Goal: Information Seeking & Learning: Find specific fact

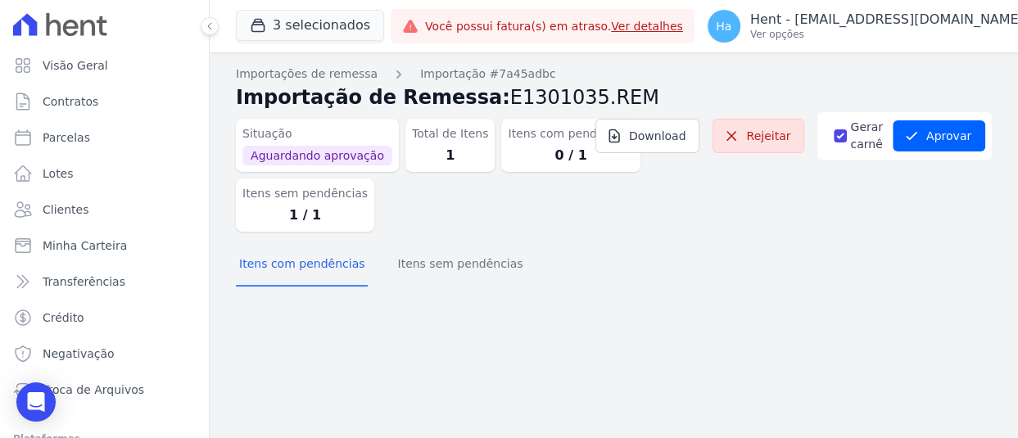
click at [374, 7] on div "3 selecionados Trapisa Engenharia Acaiá Residencial Icatu Residencial PORTO5 IN…" at bounding box center [310, 26] width 148 height 54
click at [350, 21] on button "3 selecionados" at bounding box center [310, 25] width 148 height 31
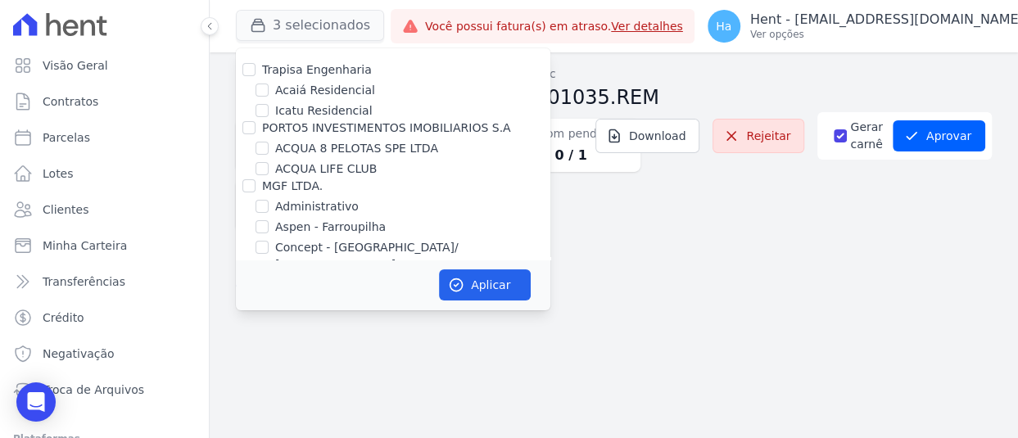
scroll to position [3360, 0]
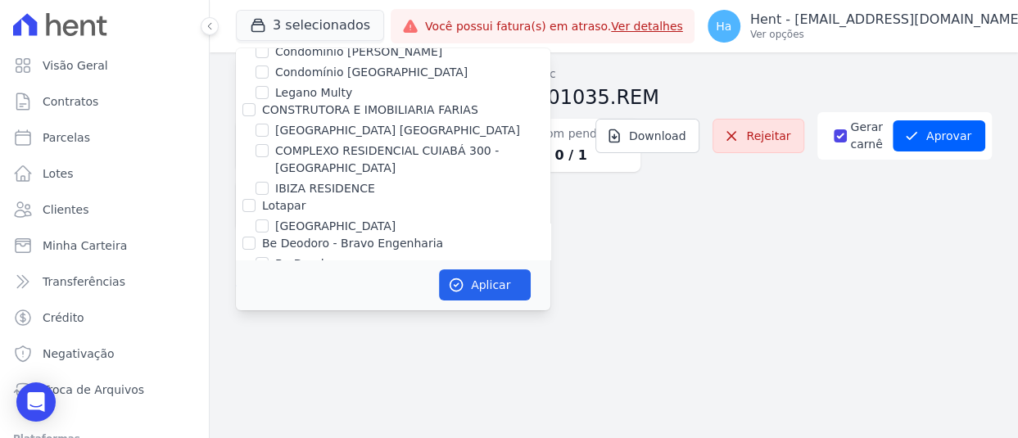
click at [253, 197] on div at bounding box center [248, 205] width 13 height 16
click at [246, 199] on input "Lotapar" at bounding box center [248, 205] width 13 height 13
checkbox input "true"
click at [474, 282] on button "Aplicar" at bounding box center [485, 284] width 92 height 31
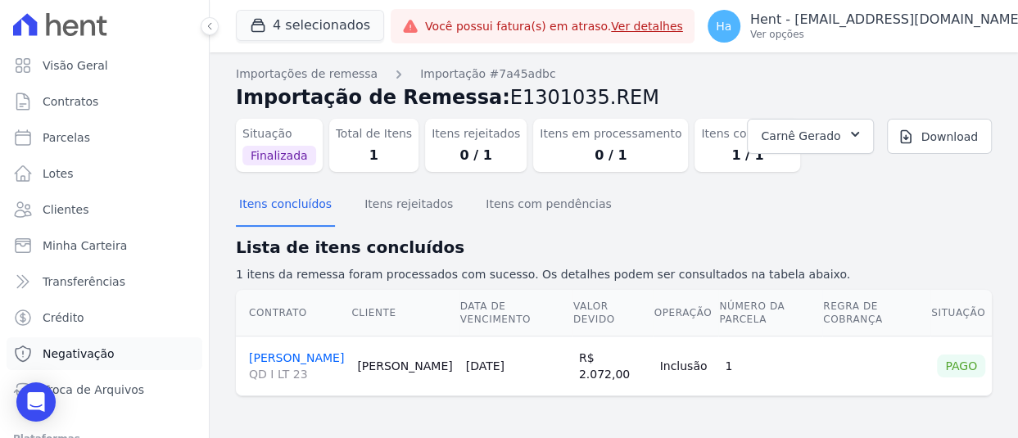
click at [93, 351] on span "Negativação" at bounding box center [79, 353] width 72 height 16
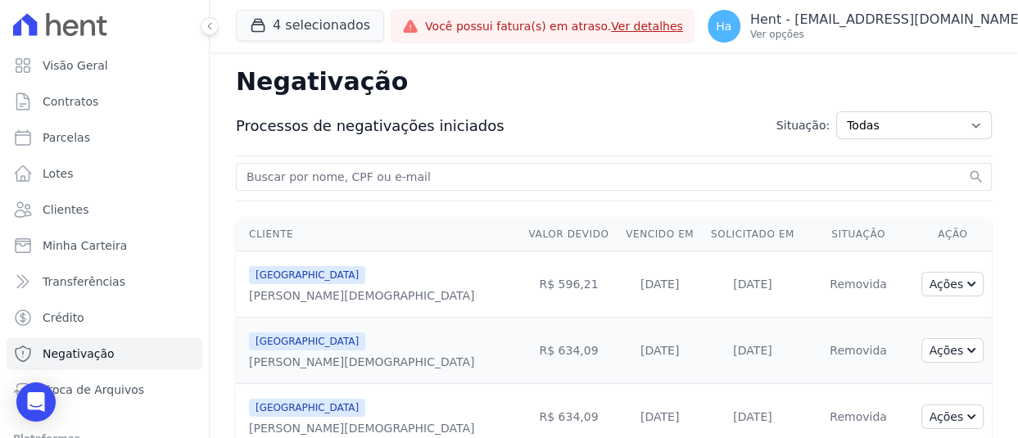
click at [442, 175] on input "search" at bounding box center [603, 177] width 721 height 20
paste input "[PERSON_NAME] [PERSON_NAME] Filho"
type input "[PERSON_NAME] [PERSON_NAME] Filho"
click at [968, 169] on button "search" at bounding box center [976, 177] width 16 height 16
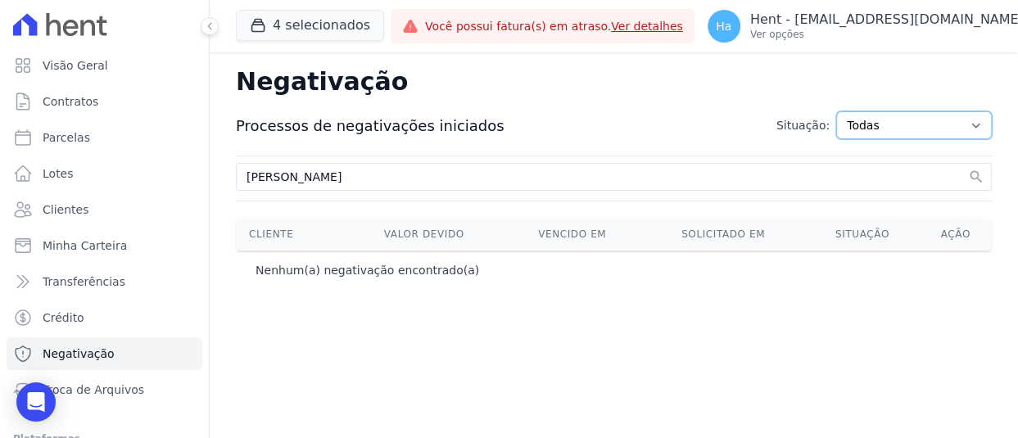
click at [977, 129] on select "Todas Adição solicitada Adicionada Adição rejeitada Remoção solicitada Removida…" at bounding box center [914, 125] width 156 height 28
select select "inclusion_requested"
click at [848, 111] on select "Todas Adição solicitada Adicionada Adição rejeitada Remoção solicitada Removida…" at bounding box center [914, 125] width 156 height 28
click at [976, 120] on select "Todas Adição solicitada Adicionada Adição rejeitada Remoção solicitada Removida…" at bounding box center [914, 125] width 156 height 28
select select "inclusion_successful"
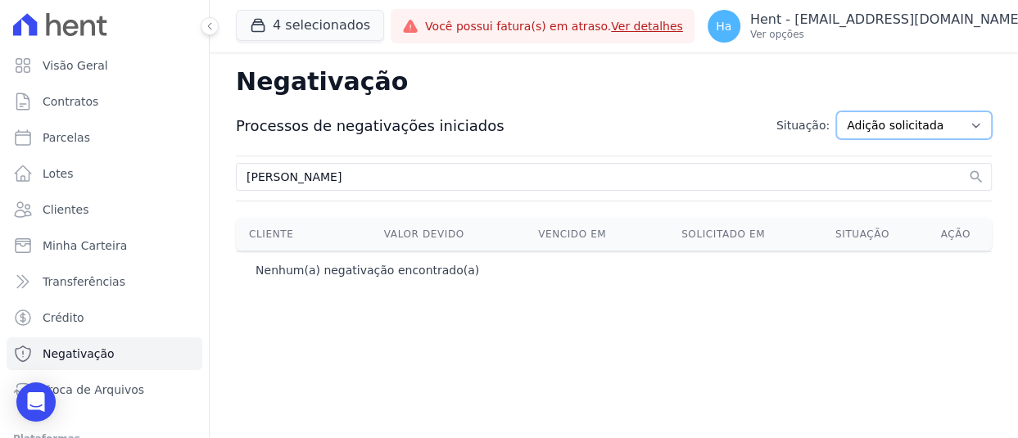
click at [848, 111] on select "Todas Adição solicitada Adicionada Adição rejeitada Remoção solicitada Removida…" at bounding box center [914, 125] width 156 height 28
click at [968, 130] on select "Todas Adição solicitada Adicionada Adição rejeitada Remoção solicitada Removida…" at bounding box center [914, 125] width 156 height 28
select select "exclusion_requested"
click at [848, 111] on select "Todas Adição solicitada Adicionada Adição rejeitada Remoção solicitada Removida…" at bounding box center [914, 125] width 156 height 28
click at [969, 129] on select "Todas Adição solicitada Adicionada Adição rejeitada Remoção solicitada Removida…" at bounding box center [914, 125] width 156 height 28
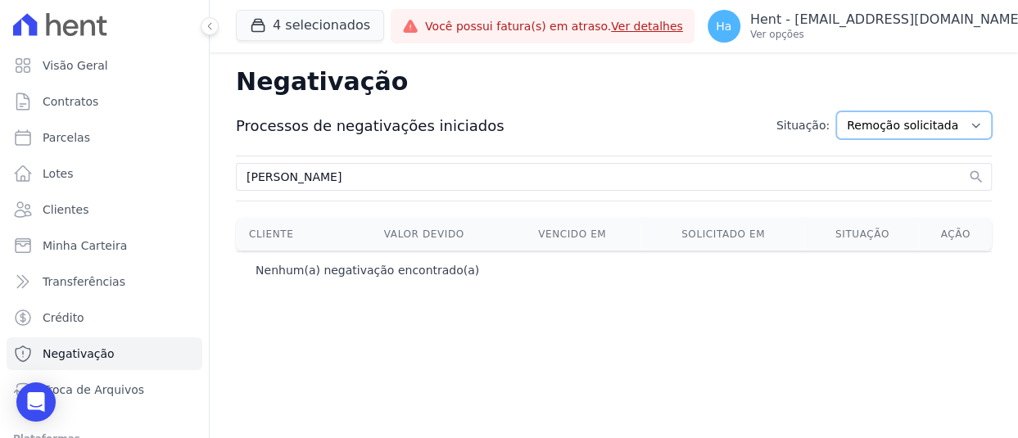
select select "exclusion_successful"
click at [848, 111] on select "Todas Adição solicitada Adicionada Adição rejeitada Remoção solicitada Removida…" at bounding box center [914, 125] width 156 height 28
click at [333, 30] on button "4 selecionados" at bounding box center [310, 25] width 148 height 31
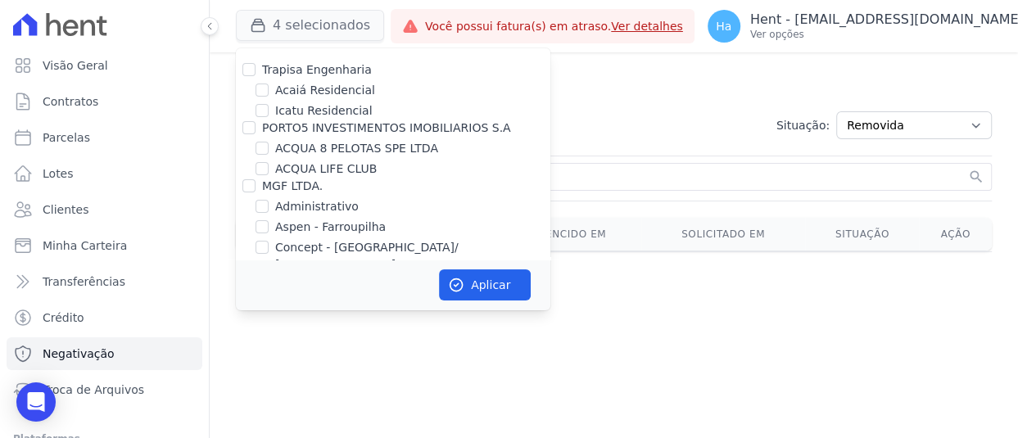
scroll to position [3360, 0]
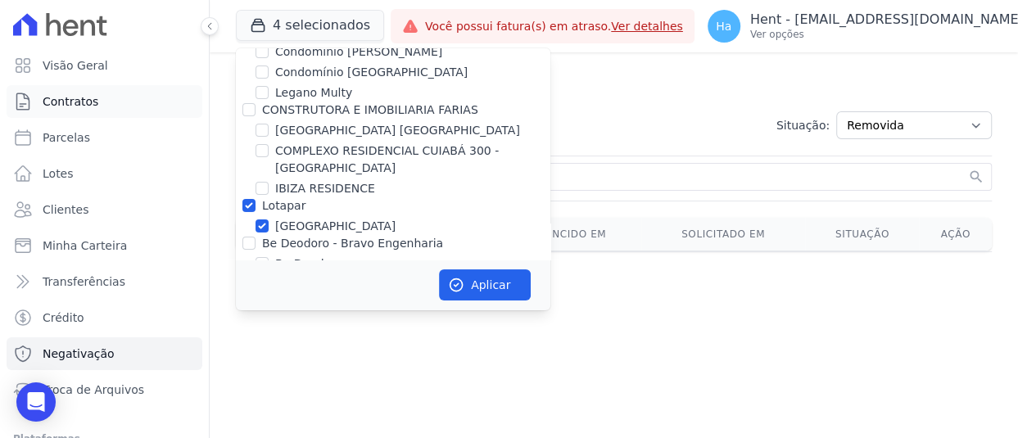
click at [70, 97] on span "Contratos" at bounding box center [71, 101] width 56 height 16
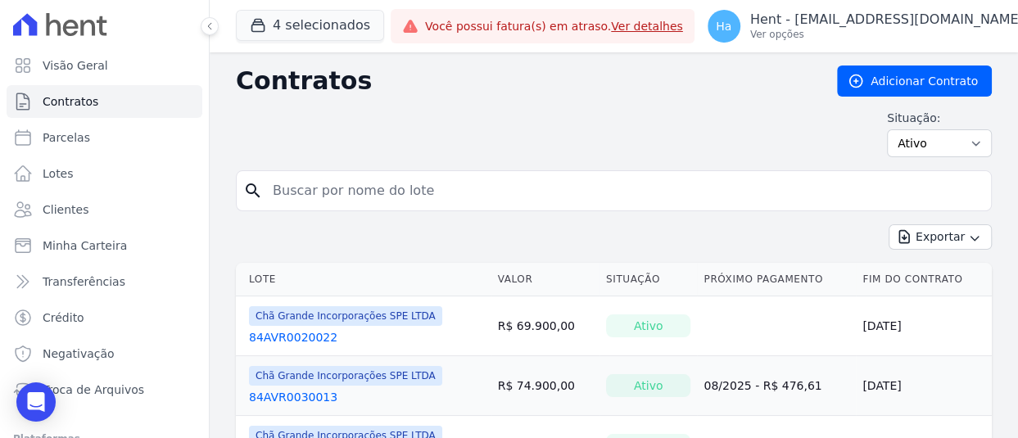
click at [409, 197] on input "search" at bounding box center [623, 190] width 721 height 33
paste input "[PERSON_NAME]"
type input "[PERSON_NAME]"
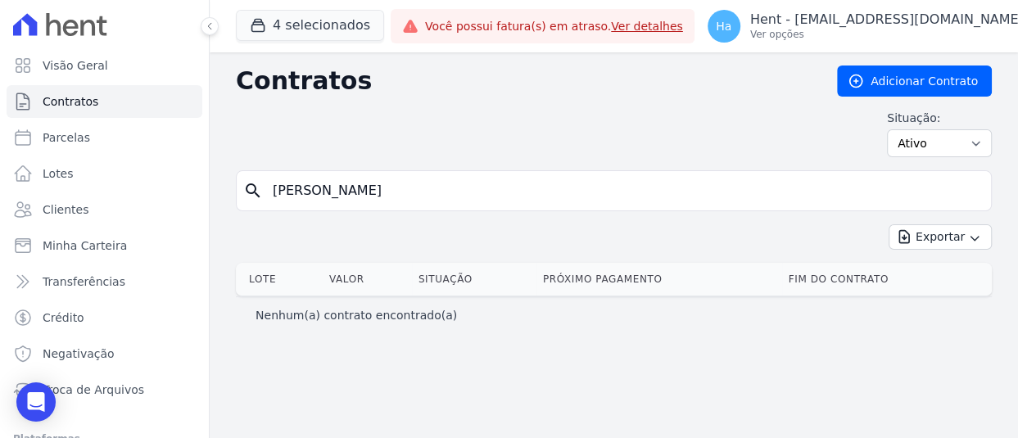
click at [279, 192] on input "[PERSON_NAME]" at bounding box center [623, 190] width 721 height 33
click at [54, 202] on span "Clientes" at bounding box center [66, 209] width 46 height 16
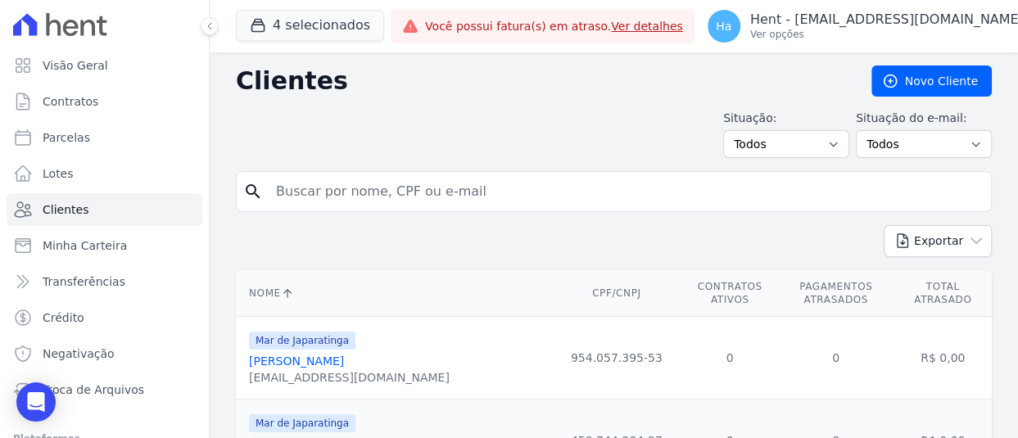
click at [420, 179] on input "search" at bounding box center [625, 191] width 718 height 33
paste input "[PERSON_NAME] [PERSON_NAME] Filho"
type input "[PERSON_NAME] [PERSON_NAME] Filho"
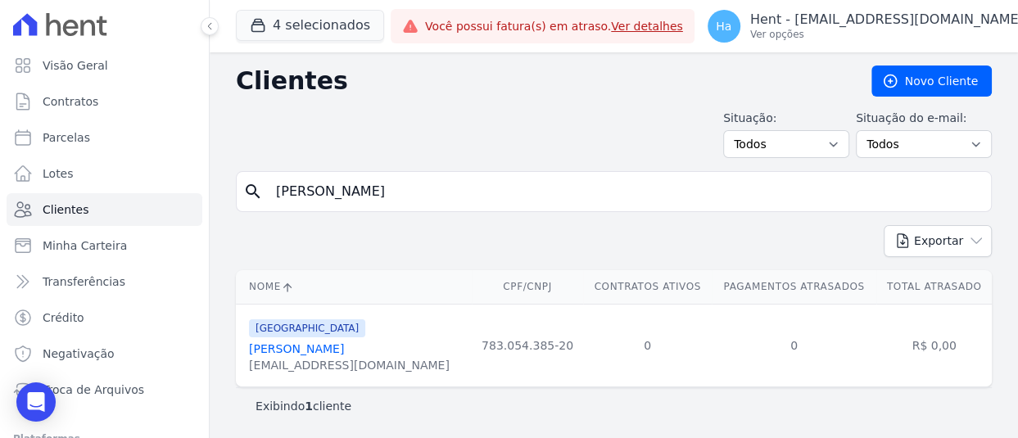
click at [344, 355] on link "Peterson Andrade De Melo Filho" at bounding box center [296, 348] width 95 height 13
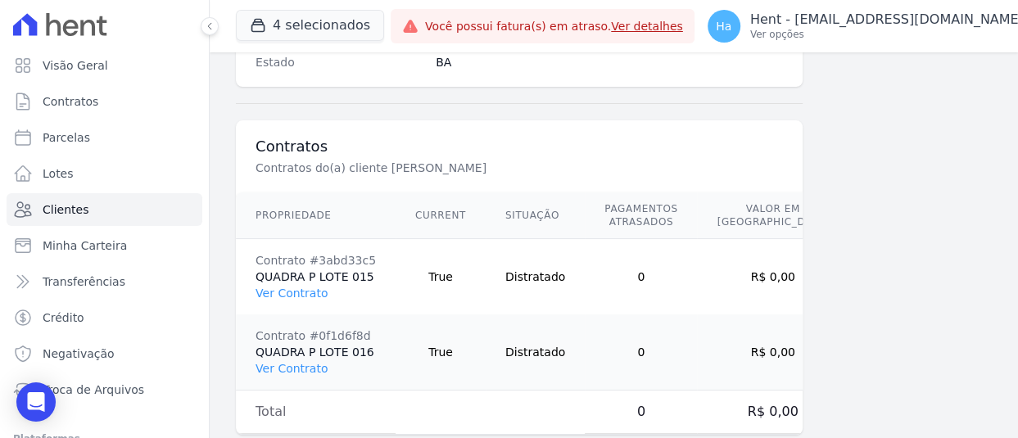
scroll to position [1179, 0]
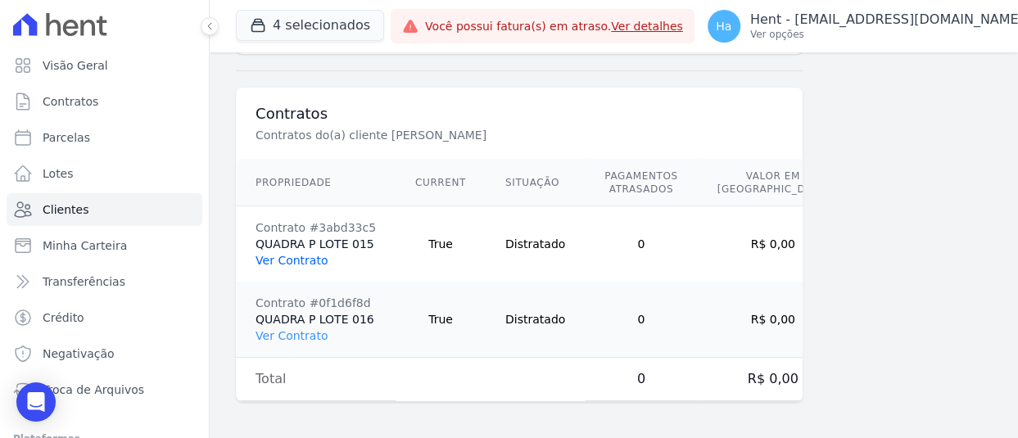
click at [299, 262] on link "Ver Contrato" at bounding box center [291, 260] width 72 height 13
click at [296, 329] on link "Ver Contrato" at bounding box center [291, 335] width 72 height 13
click at [74, 142] on span "Parcelas" at bounding box center [66, 137] width 47 height 16
select select
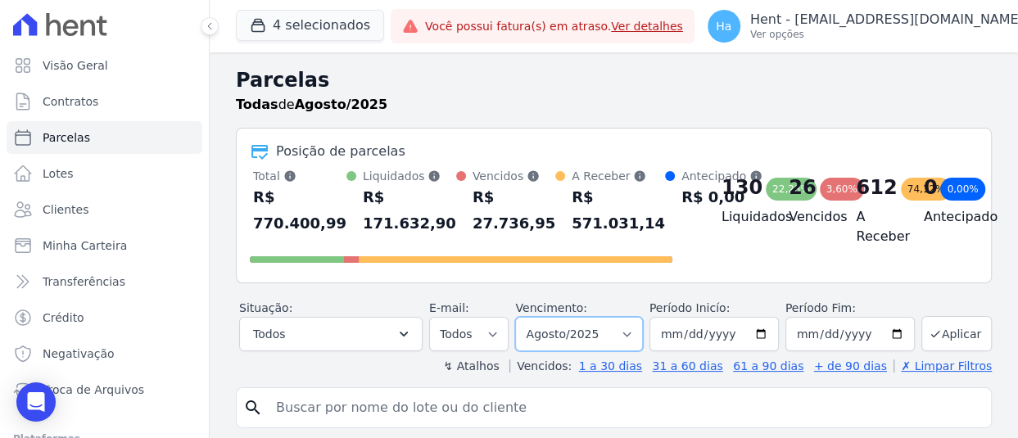
click at [634, 347] on select "Filtrar por período ──────── Todos os meses Outubro/2019 Novembro/2019 Dezembro…" at bounding box center [578, 334] width 127 height 34
select select "all"
click at [518, 332] on select "Filtrar por período ──────── Todos os meses Outubro/2019 Novembro/2019 Dezembro…" at bounding box center [578, 334] width 127 height 34
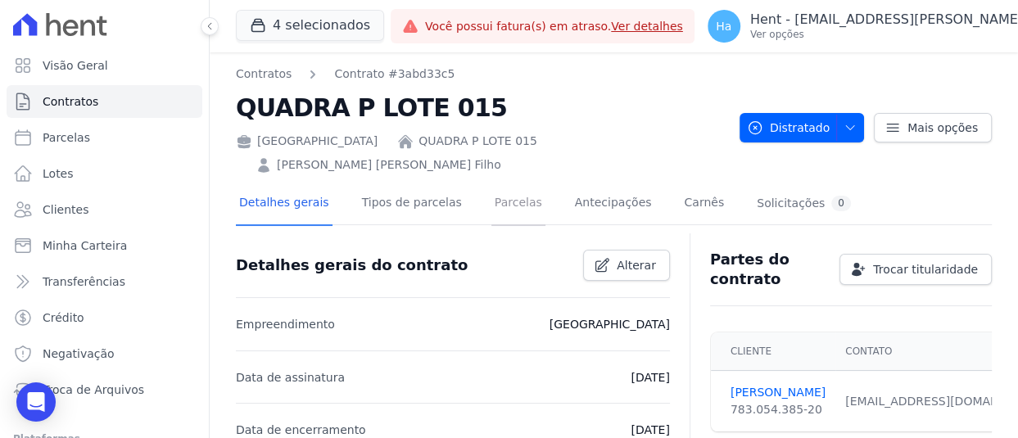
click at [502, 192] on link "Parcelas" at bounding box center [518, 204] width 54 height 43
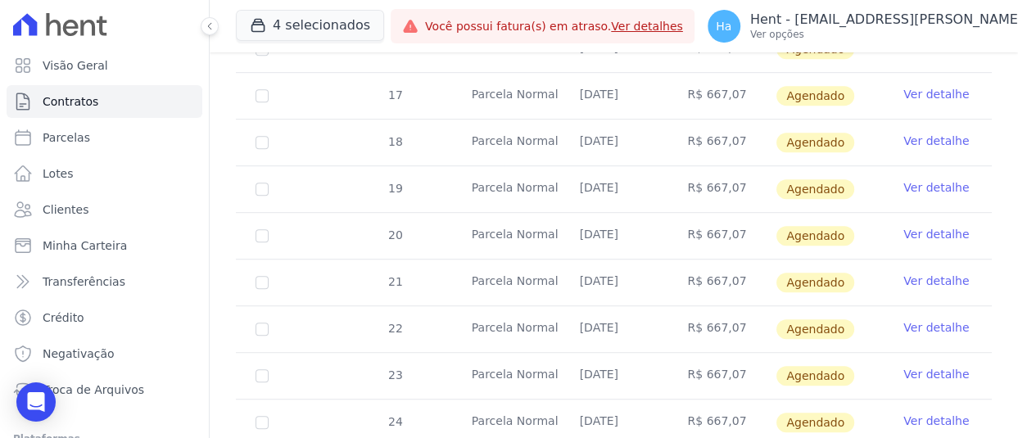
scroll to position [1064, 0]
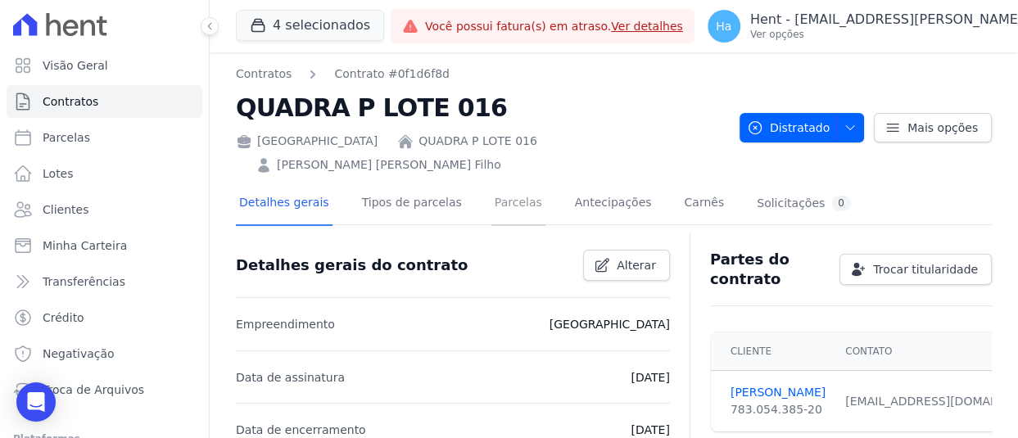
click at [509, 183] on link "Parcelas" at bounding box center [518, 204] width 54 height 43
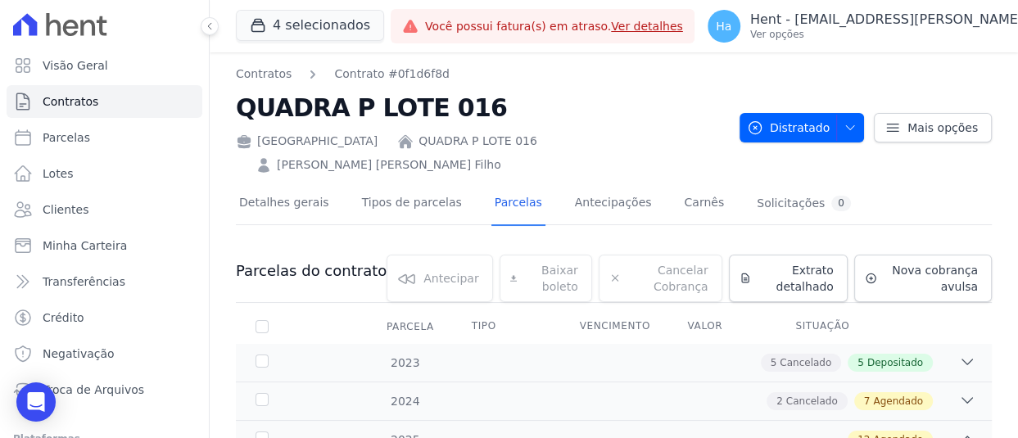
click at [501, 156] on link "[PERSON_NAME] [PERSON_NAME] Filho" at bounding box center [389, 164] width 224 height 17
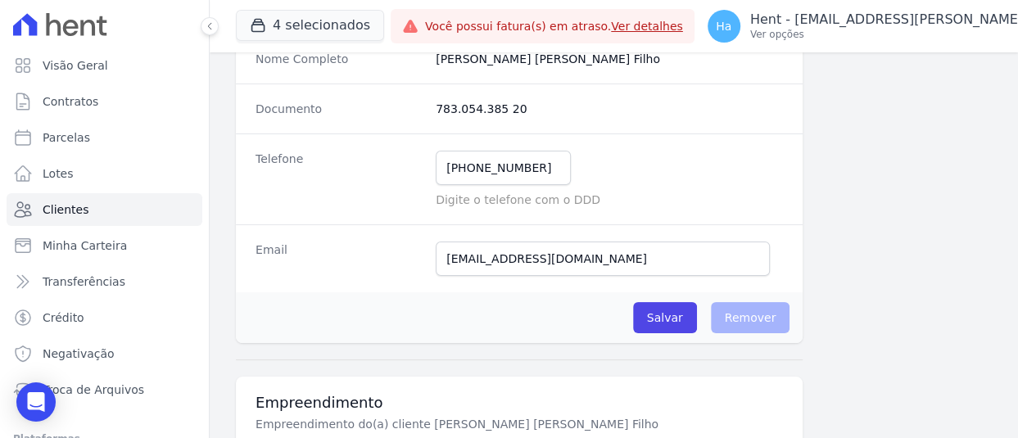
scroll to position [197, 0]
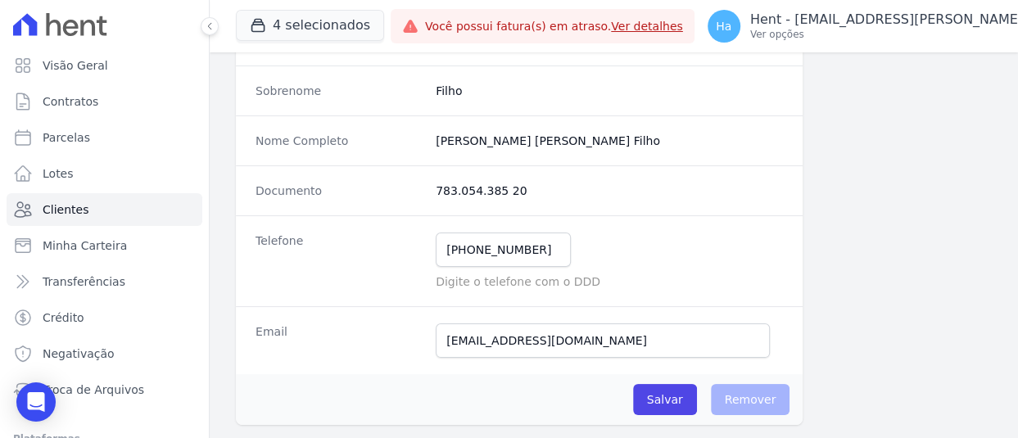
drag, startPoint x: 518, startPoint y: 185, endPoint x: 412, endPoint y: 180, distance: 106.5
click at [412, 180] on div "Documento 783.054.385 20" at bounding box center [519, 190] width 567 height 50
drag, startPoint x: 458, startPoint y: 186, endPoint x: 409, endPoint y: 136, distance: 70.6
click at [409, 136] on div "Nome Completo Peterson Andrade De Melo Filho" at bounding box center [519, 140] width 567 height 50
copy div "Peterson Andrade De Melo Filho"
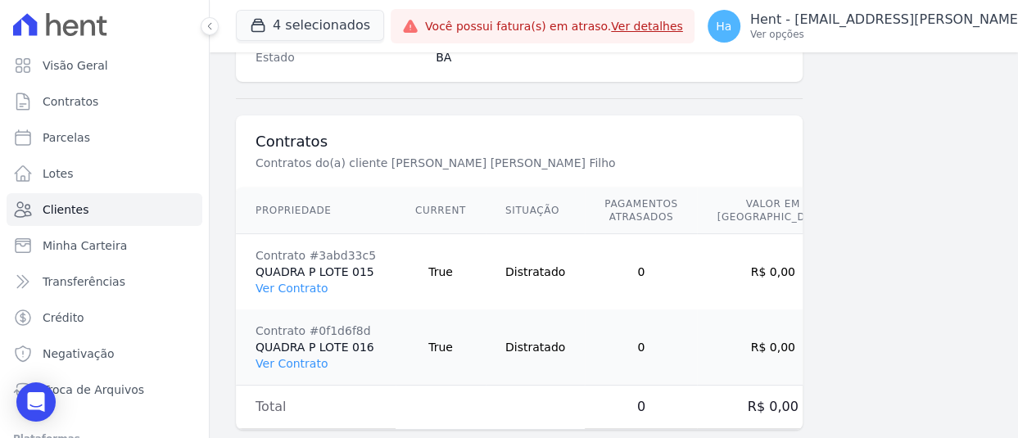
scroll to position [1179, 0]
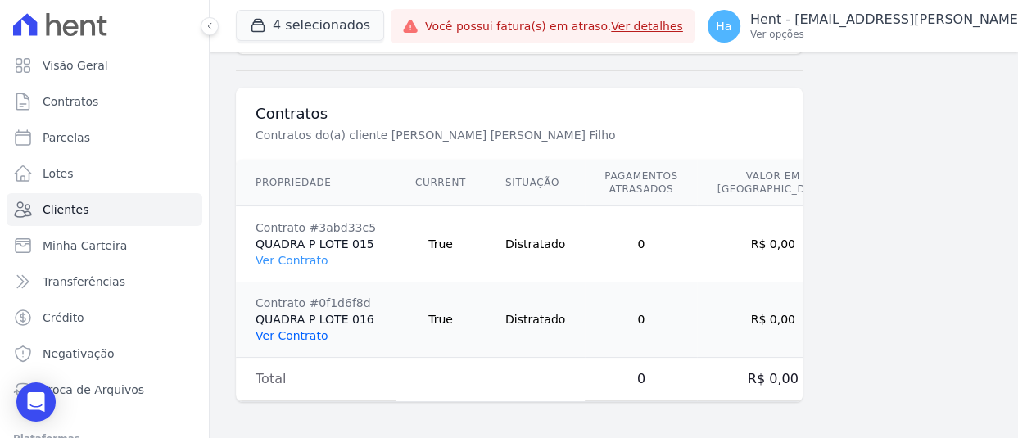
click at [296, 332] on link "Ver Contrato" at bounding box center [291, 335] width 72 height 13
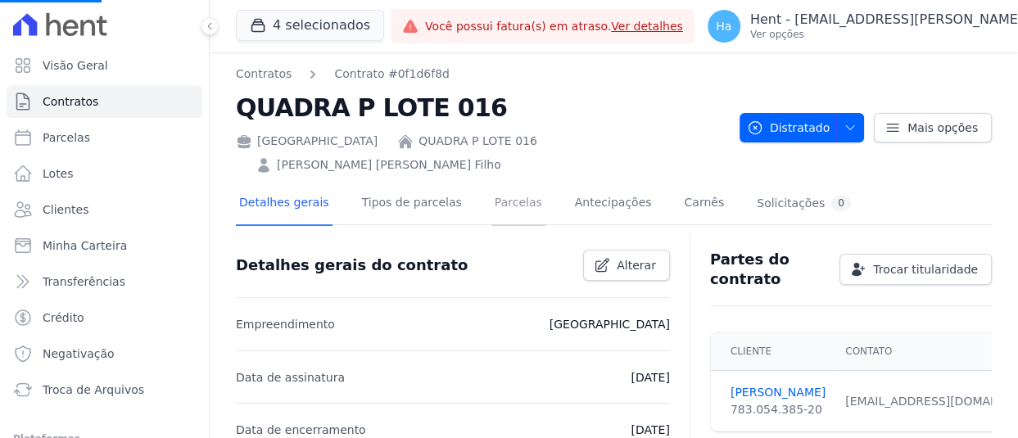
click at [503, 183] on link "Parcelas" at bounding box center [518, 204] width 54 height 43
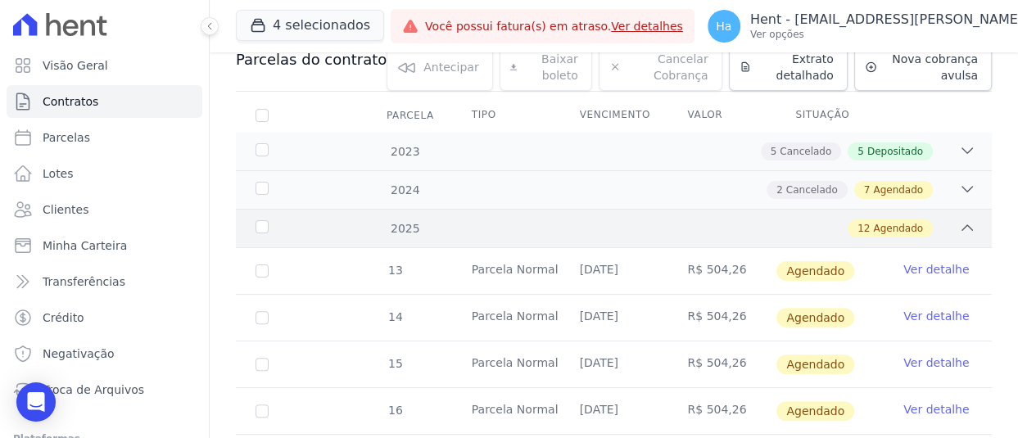
scroll to position [164, 0]
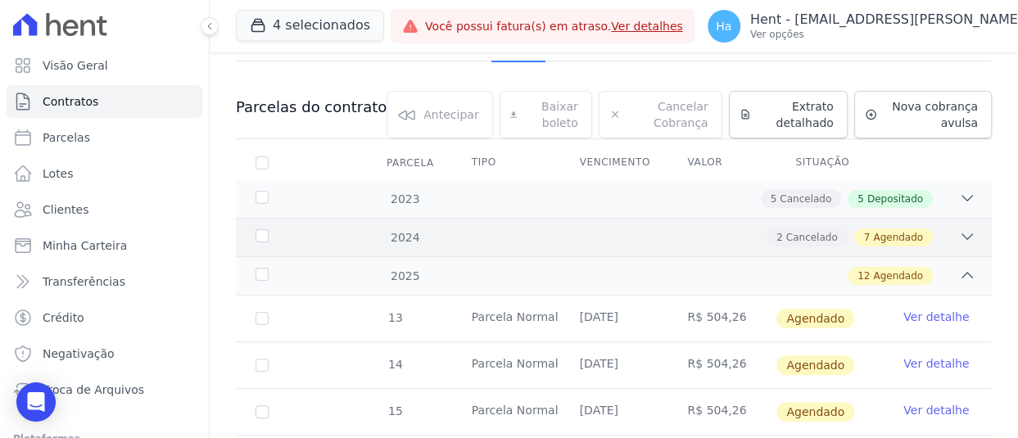
click at [959, 228] on icon at bounding box center [967, 236] width 16 height 16
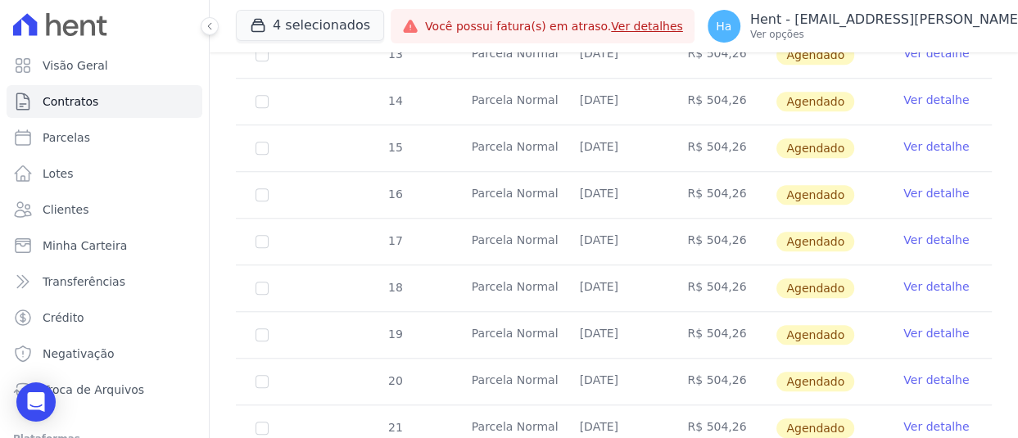
scroll to position [573, 0]
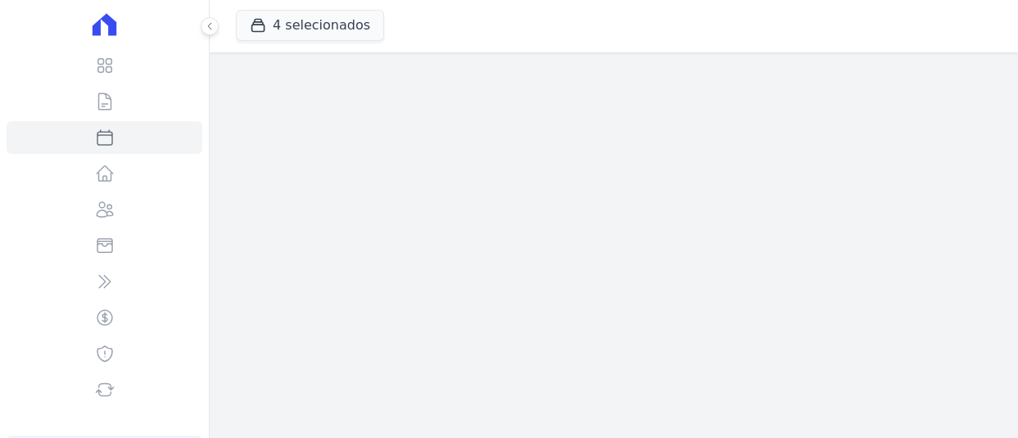
select select
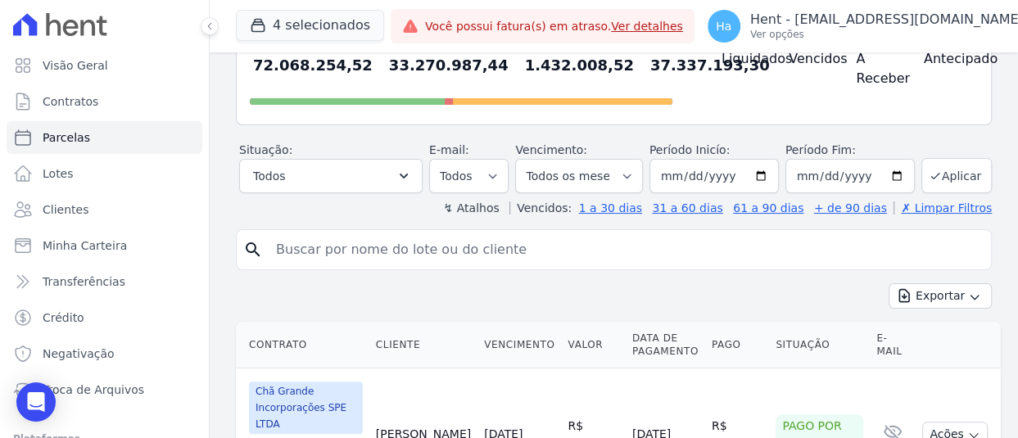
scroll to position [164, 0]
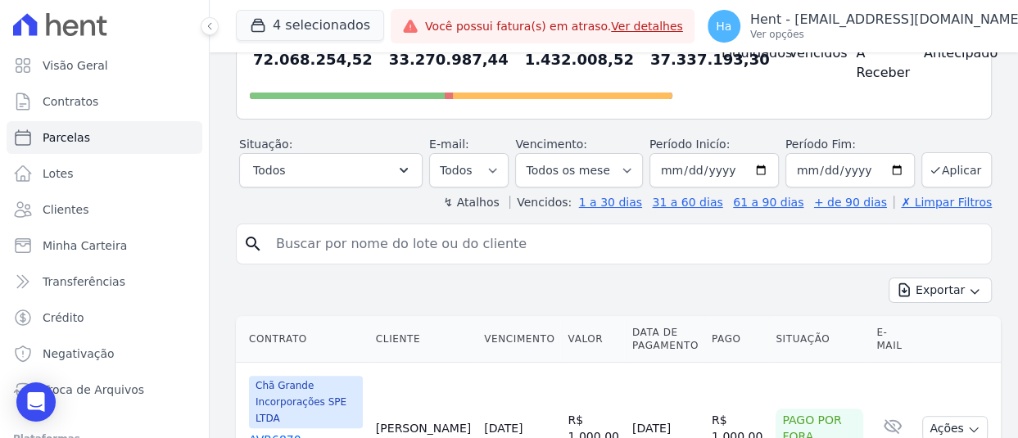
click at [292, 252] on input "search" at bounding box center [625, 244] width 718 height 33
paste input "[PERSON_NAME]"
type input "[PERSON_NAME]"
select select
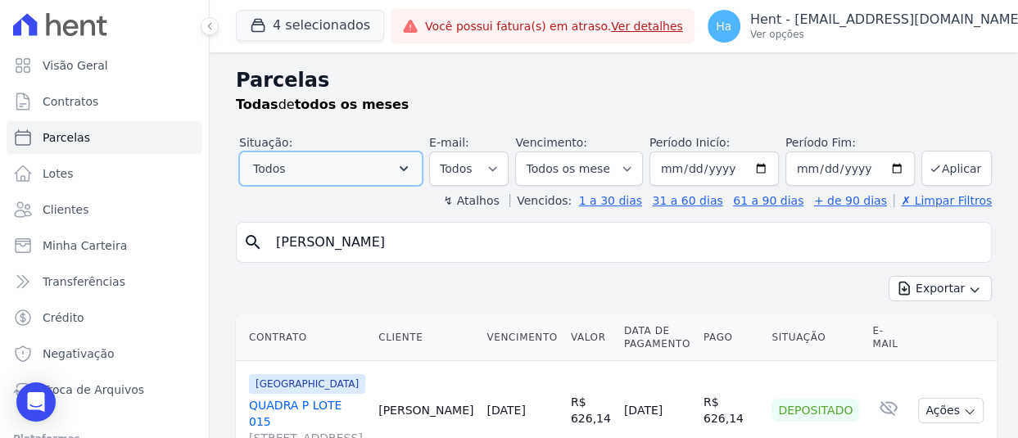
click at [400, 154] on button "Todos" at bounding box center [330, 168] width 183 height 34
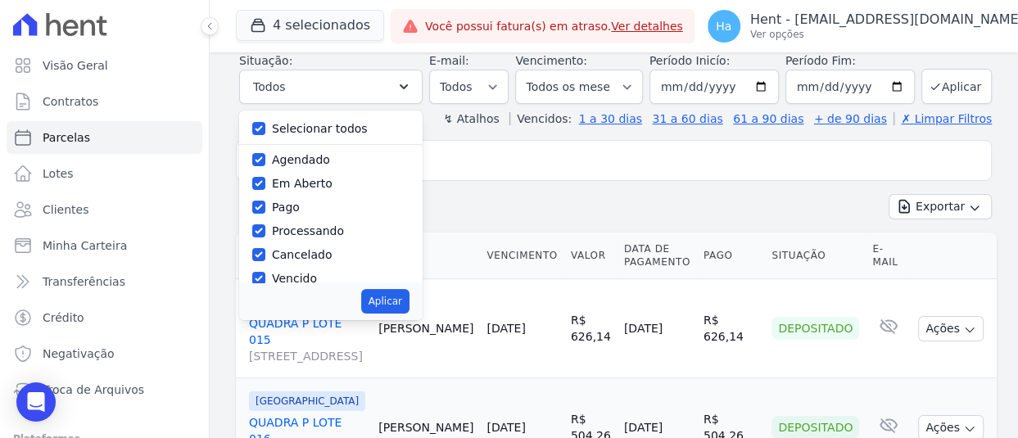
scroll to position [108, 0]
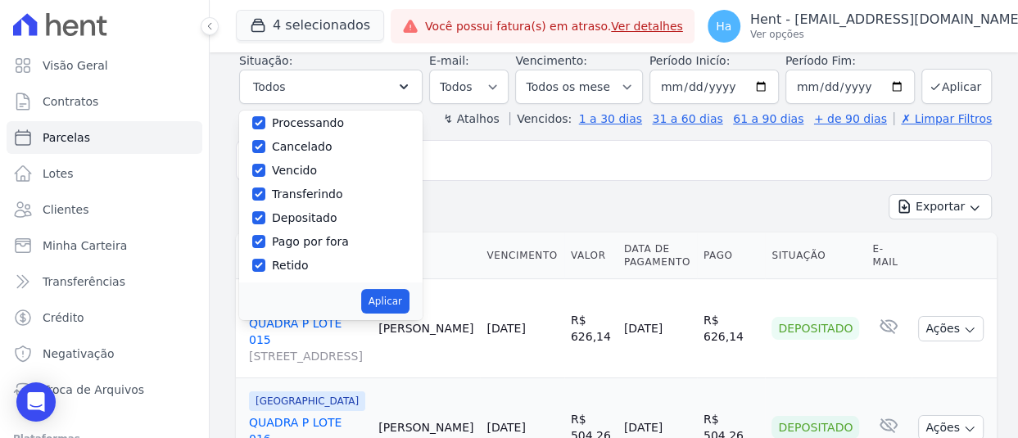
click at [566, 194] on div "Exportar Exportar PDF Exportar CSV" at bounding box center [614, 213] width 756 height 38
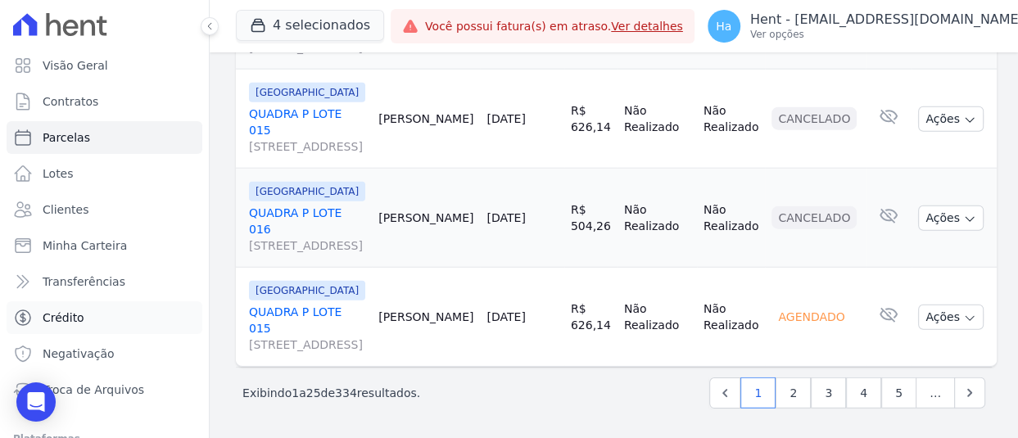
scroll to position [2630, 0]
drag, startPoint x: 84, startPoint y: 351, endPoint x: 1015, endPoint y: 270, distance: 934.3
click at [84, 351] on span "Negativação" at bounding box center [79, 353] width 72 height 16
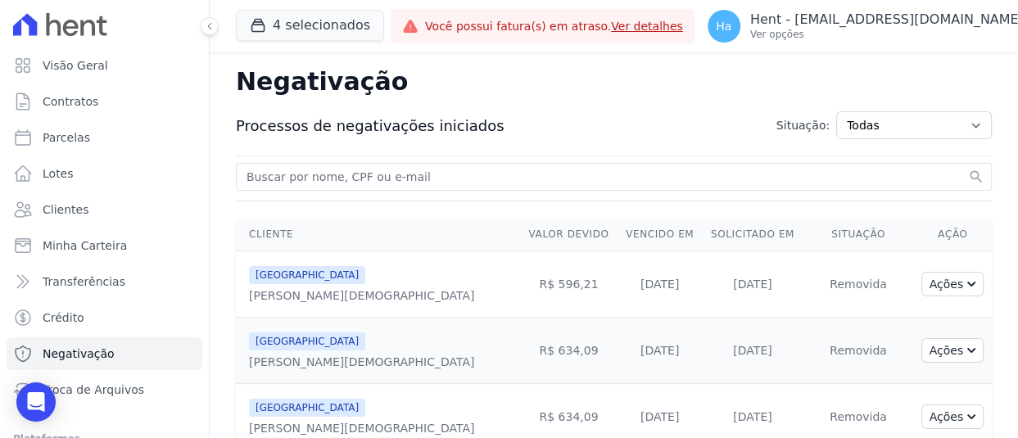
click at [400, 171] on input "search" at bounding box center [603, 177] width 721 height 20
type input "[PERSON_NAME]"
click at [414, 176] on input "[PERSON_NAME]" at bounding box center [603, 177] width 721 height 20
click at [968, 169] on button "search" at bounding box center [976, 177] width 16 height 16
